Goal: Task Accomplishment & Management: Use online tool/utility

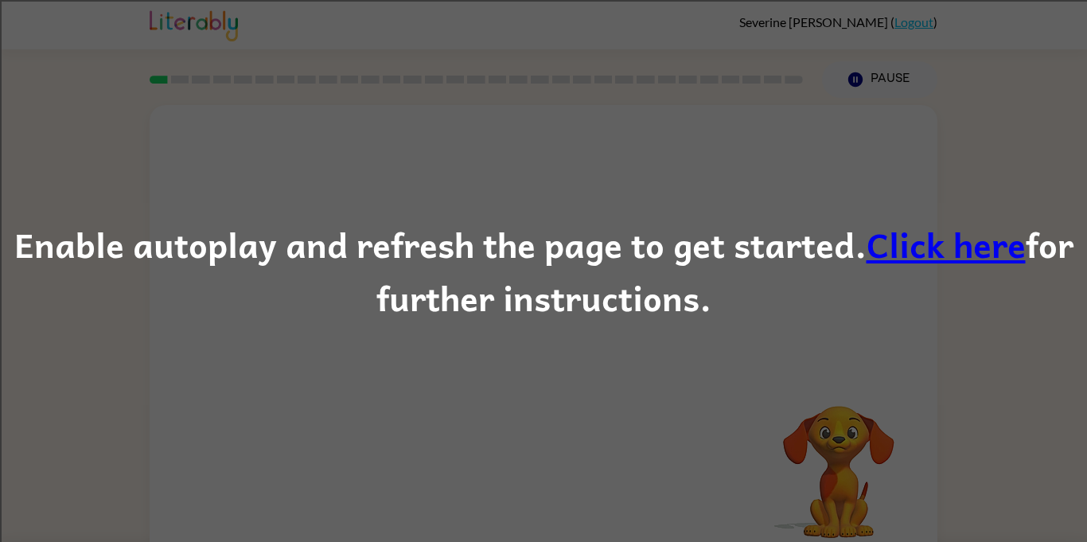
click at [928, 248] on link "Click here" at bounding box center [946, 243] width 159 height 53
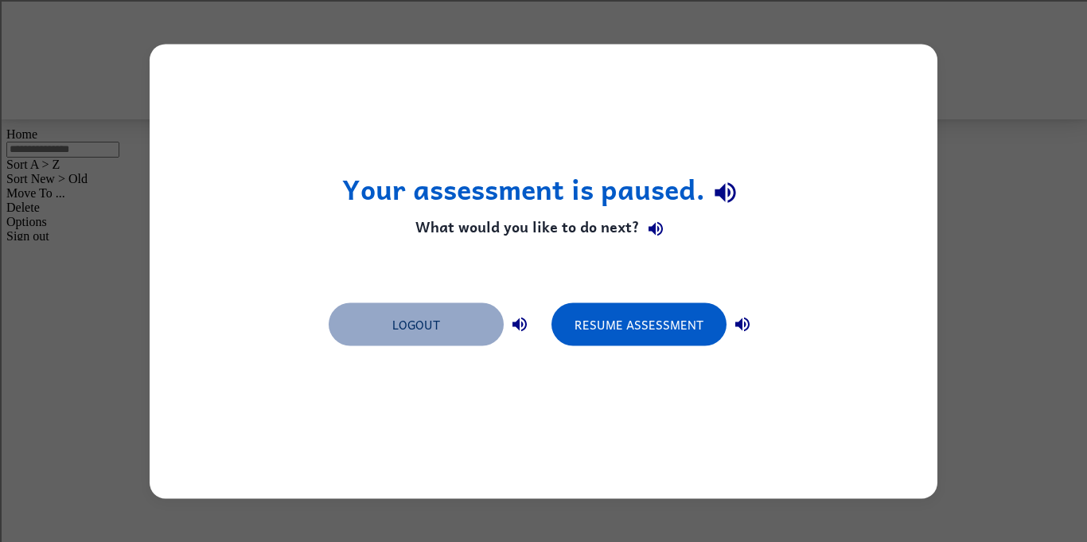
click at [420, 330] on button "Logout" at bounding box center [416, 324] width 175 height 43
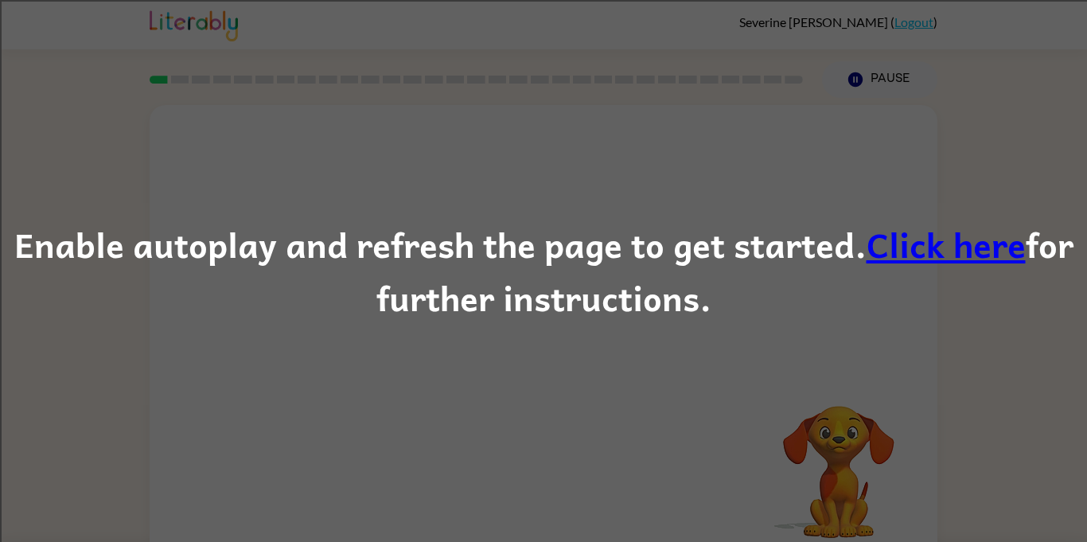
click at [924, 232] on link "Click here" at bounding box center [946, 243] width 159 height 53
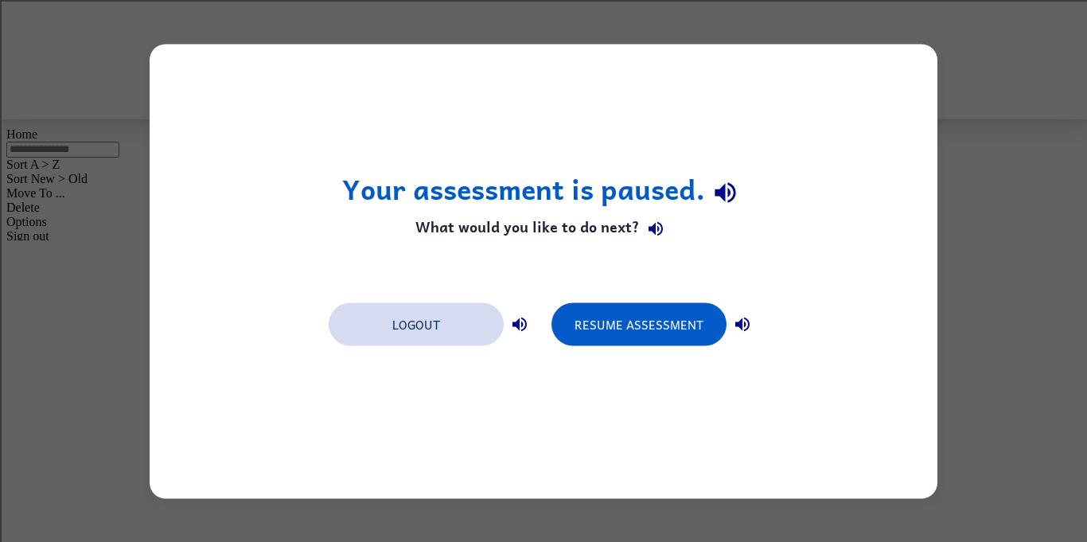
click at [385, 323] on button "Logout" at bounding box center [416, 324] width 175 height 43
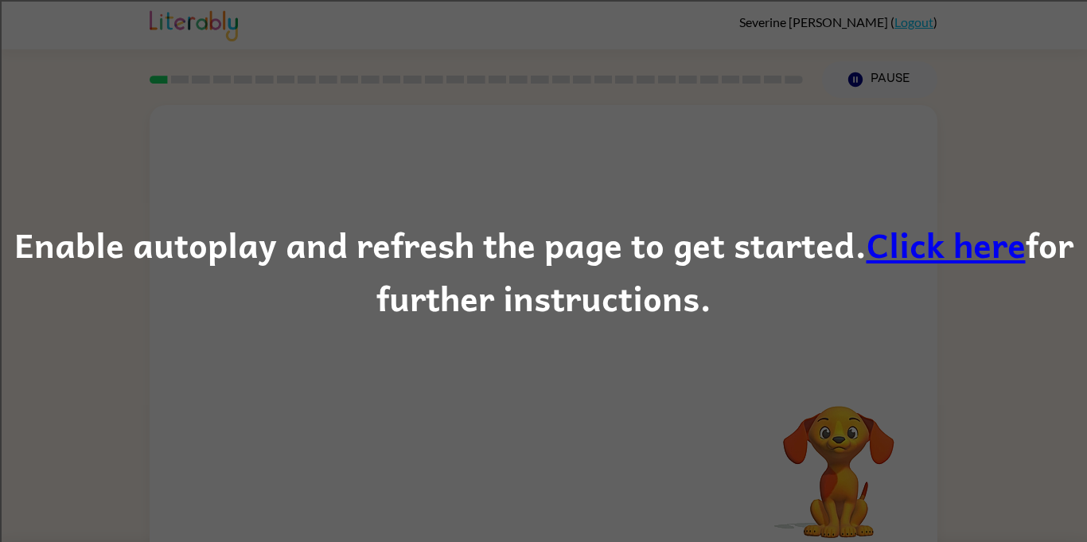
click at [886, 232] on link "Click here" at bounding box center [946, 243] width 159 height 53
